Goal: Navigation & Orientation: Find specific page/section

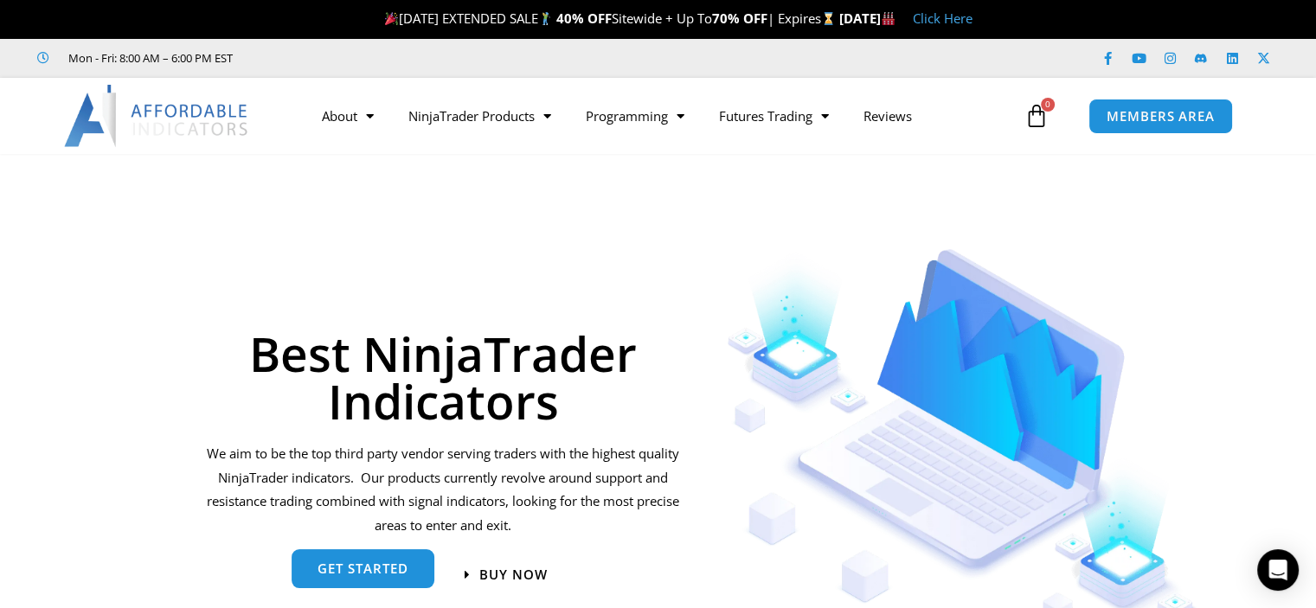
click at [338, 583] on link "get started" at bounding box center [363, 569] width 143 height 39
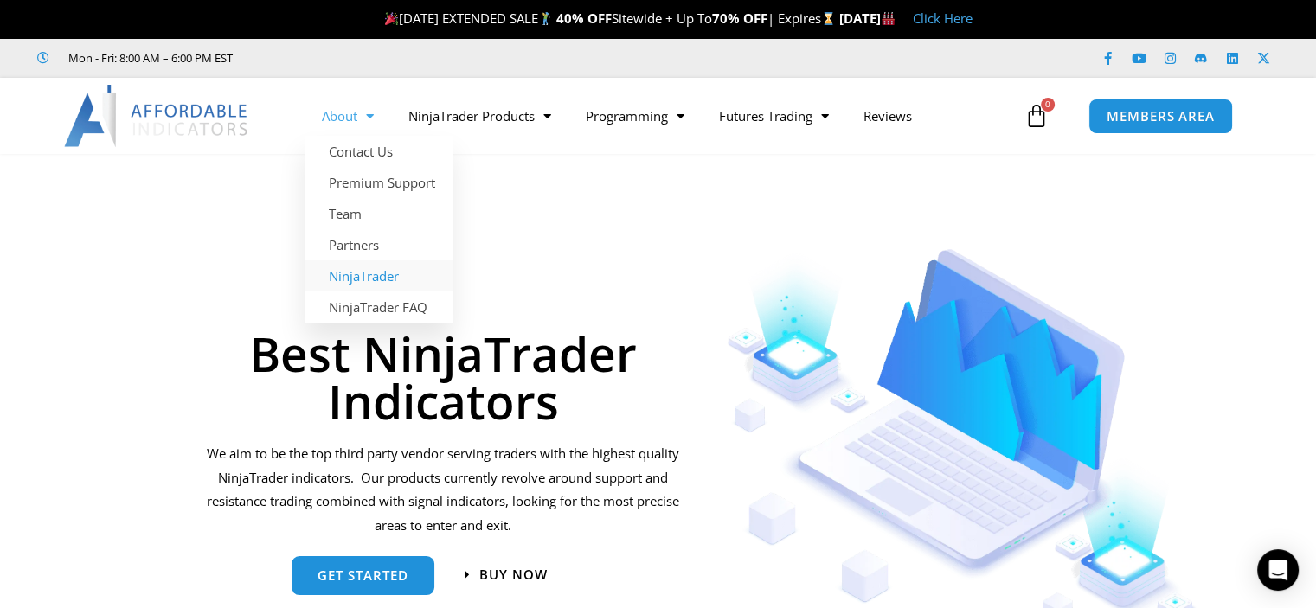
click at [378, 279] on link "NinjaTrader" at bounding box center [379, 276] width 148 height 31
